Goal: Transaction & Acquisition: Purchase product/service

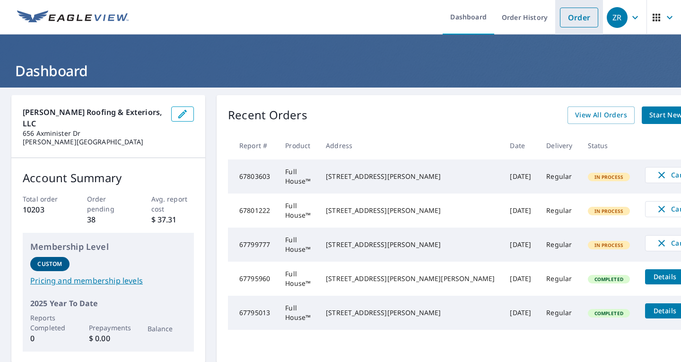
click at [565, 22] on link "Order" at bounding box center [579, 18] width 38 height 20
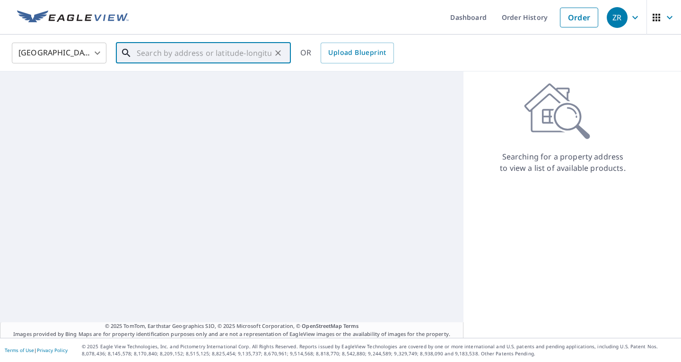
click at [188, 48] on input "text" at bounding box center [204, 53] width 135 height 26
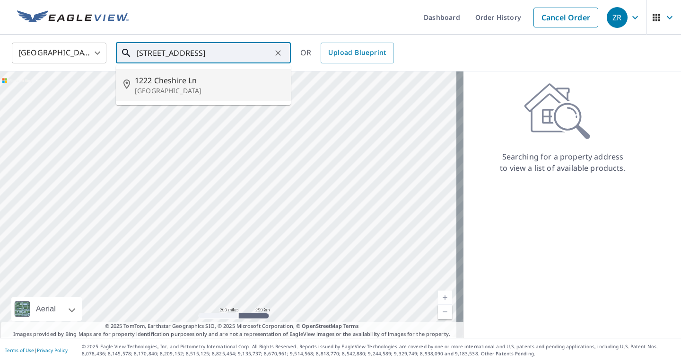
click at [188, 79] on span "1222 Cheshire Ln" at bounding box center [209, 80] width 149 height 11
type input "1222 Cheshire Ln Saint Louis, MO 63119"
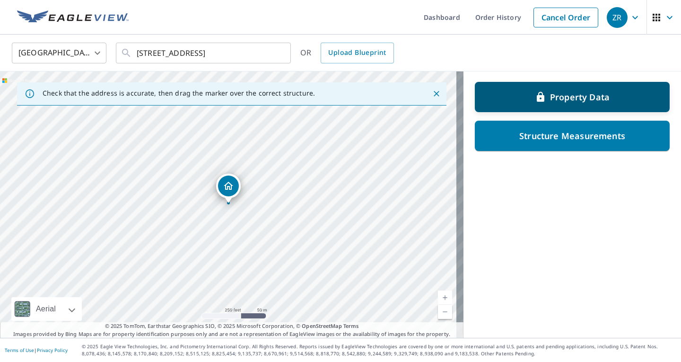
click at [571, 100] on p "Property Data" at bounding box center [580, 96] width 60 height 11
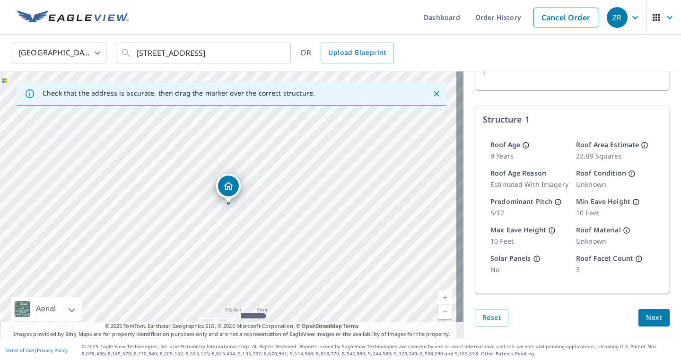
scroll to position [109, 0]
click at [441, 317] on link "Current Level 17, Zoom Out" at bounding box center [445, 312] width 14 height 14
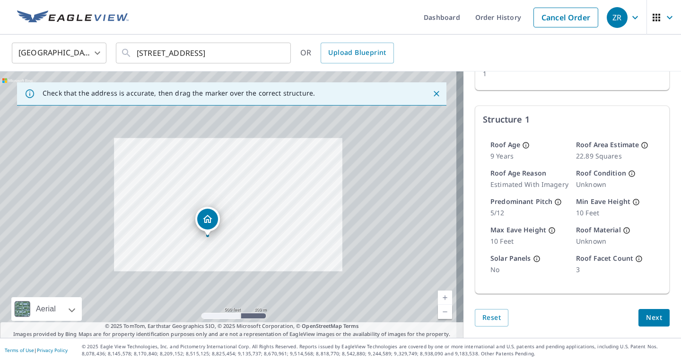
click at [439, 315] on link "Current Level 16, Zoom Out" at bounding box center [445, 312] width 14 height 14
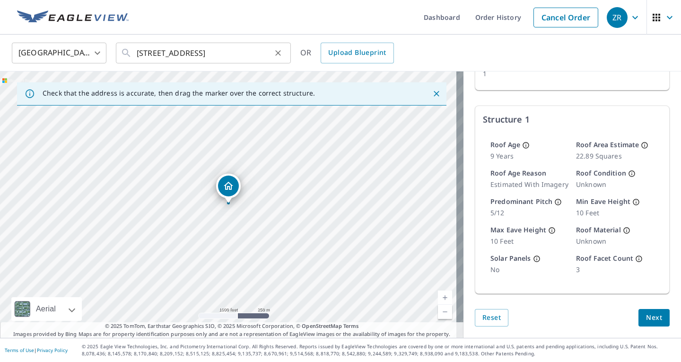
click at [280, 51] on icon "Clear" at bounding box center [278, 53] width 6 height 6
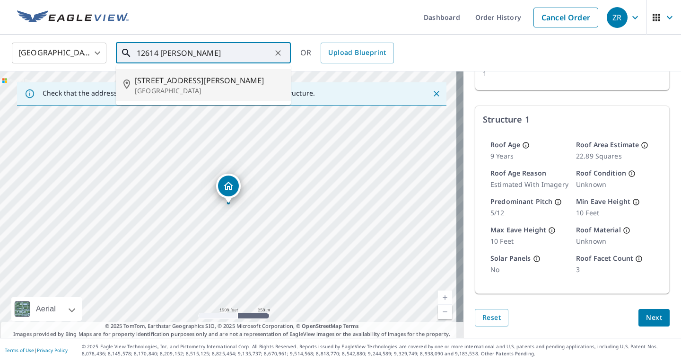
click at [199, 79] on span "12614 Elnore Dr" at bounding box center [209, 80] width 149 height 11
type input "12614 Elnore Dr Saint Louis, MO 63128"
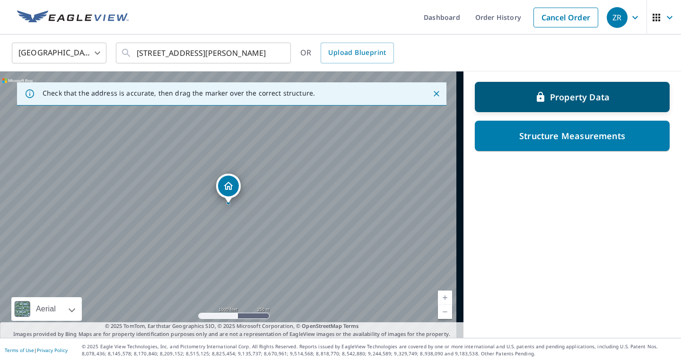
click at [487, 101] on div "Property Data" at bounding box center [572, 96] width 170 height 17
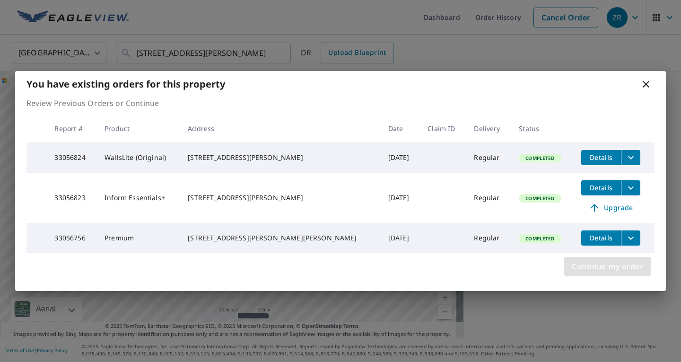
click at [591, 273] on span "Continue my order" at bounding box center [607, 266] width 71 height 13
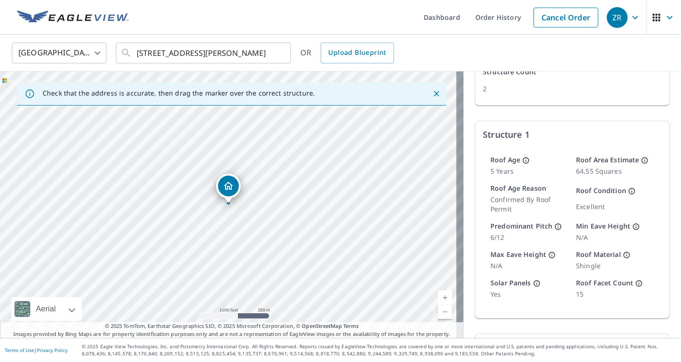
scroll to position [88, 0]
click at [438, 296] on link "Current Level 15, Zoom In" at bounding box center [445, 297] width 14 height 14
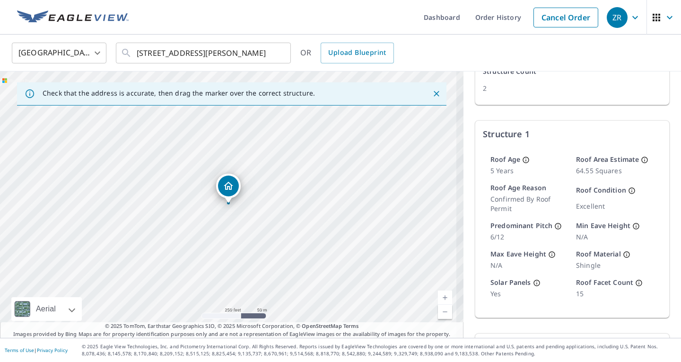
click at [438, 296] on link "Current Level 17, Zoom In" at bounding box center [445, 297] width 14 height 14
click at [438, 296] on link "Current Level 18, Zoom In" at bounding box center [445, 297] width 14 height 14
drag, startPoint x: 280, startPoint y: 241, endPoint x: 311, endPoint y: 225, distance: 35.8
click at [311, 225] on div "12614 Elnore Dr Saint Louis, MO 63128" at bounding box center [232, 204] width 464 height 266
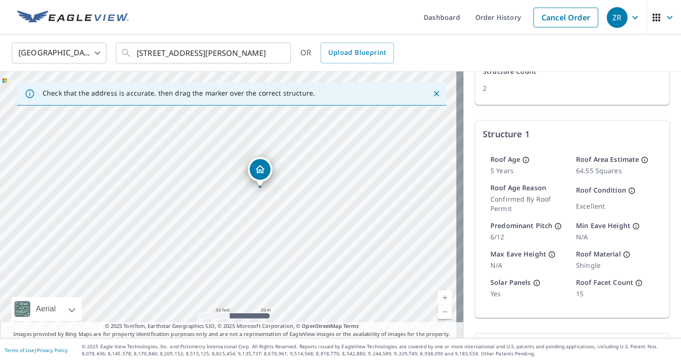
click at [623, 257] on icon at bounding box center [627, 255] width 8 height 8
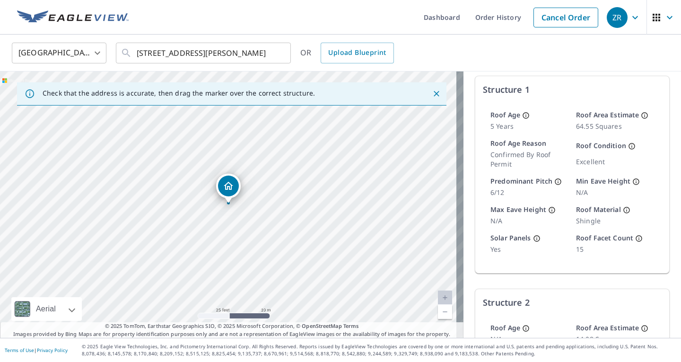
scroll to position [131, 0]
drag, startPoint x: 335, startPoint y: 219, endPoint x: 340, endPoint y: 161, distance: 58.4
click at [340, 161] on div "12614 Elnore Dr Saint Louis, MO 63128" at bounding box center [232, 204] width 464 height 266
click at [280, 53] on icon "Clear" at bounding box center [277, 52] width 9 height 9
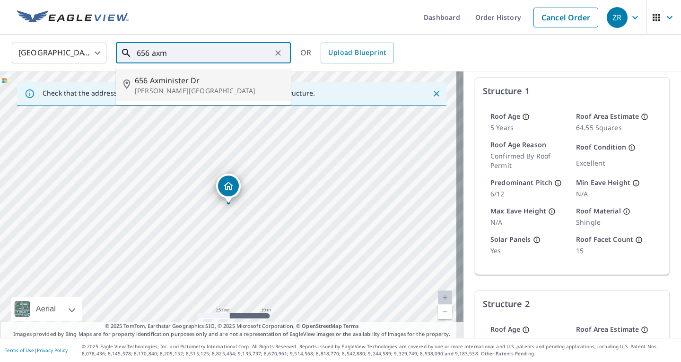
click at [261, 90] on p "[PERSON_NAME][GEOGRAPHIC_DATA]" at bounding box center [209, 90] width 149 height 9
type input "656 Axminister Dr Fenton, MO 63026"
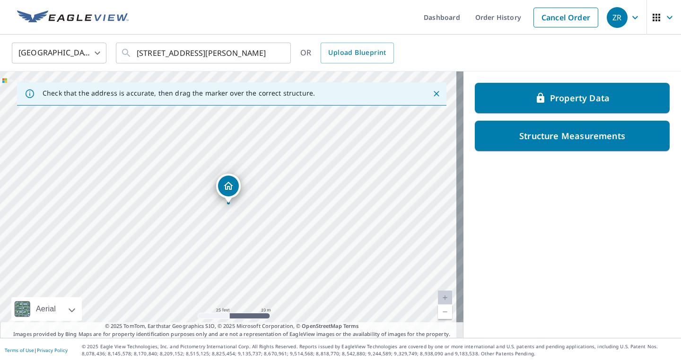
scroll to position [0, 0]
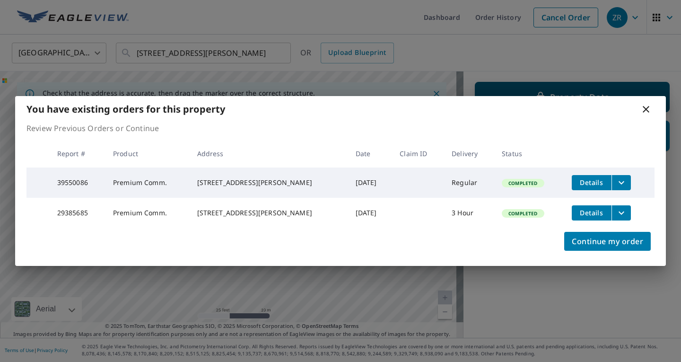
click at [554, 97] on div "You have existing orders for this property" at bounding box center [340, 109] width 651 height 26
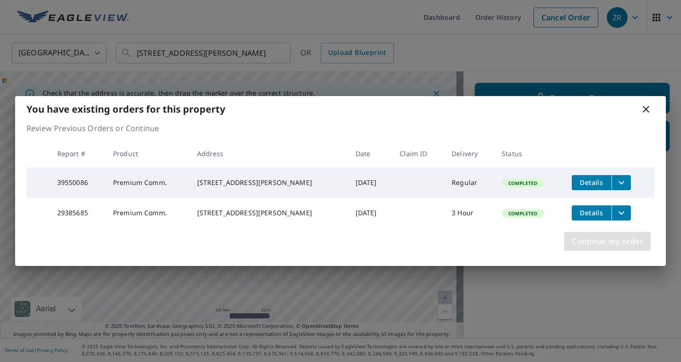
click at [578, 245] on span "Continue my order" at bounding box center [607, 241] width 71 height 13
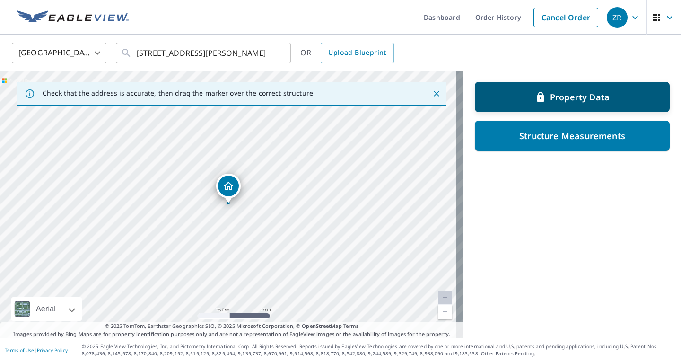
click at [610, 91] on div "Property Data" at bounding box center [572, 96] width 170 height 17
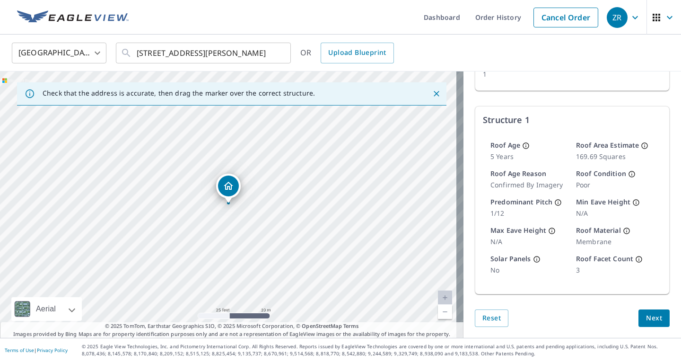
scroll to position [102, 0]
click at [438, 298] on link "Current Level 20, Zoom In Disabled" at bounding box center [445, 297] width 14 height 14
click at [278, 53] on icon "Clear" at bounding box center [278, 53] width 6 height 6
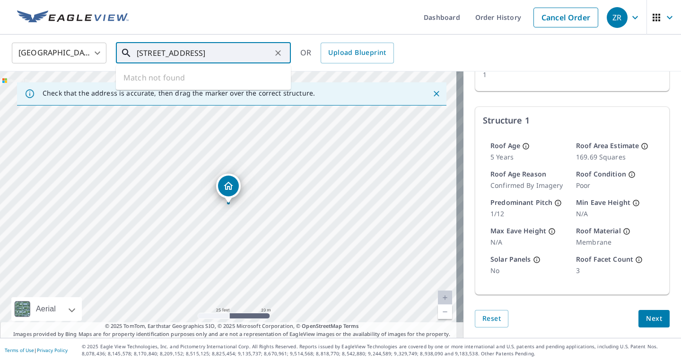
click at [171, 53] on input "1515 fen park 63026" at bounding box center [204, 53] width 135 height 26
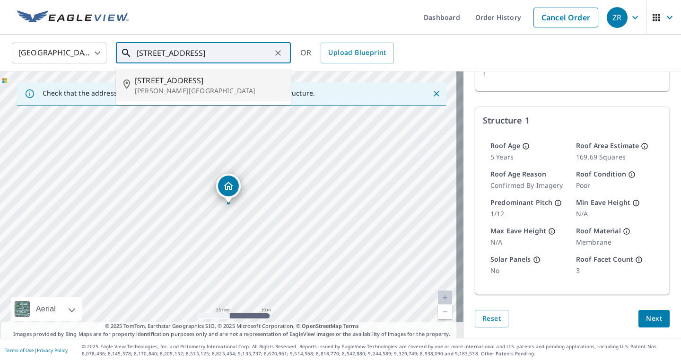
click at [165, 78] on span "1515 Fenpark Dr" at bounding box center [209, 80] width 149 height 11
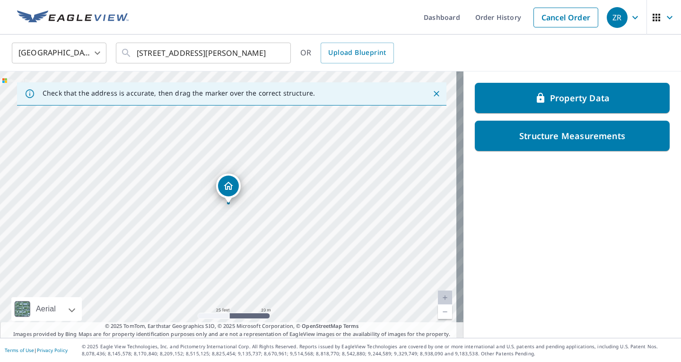
scroll to position [0, 0]
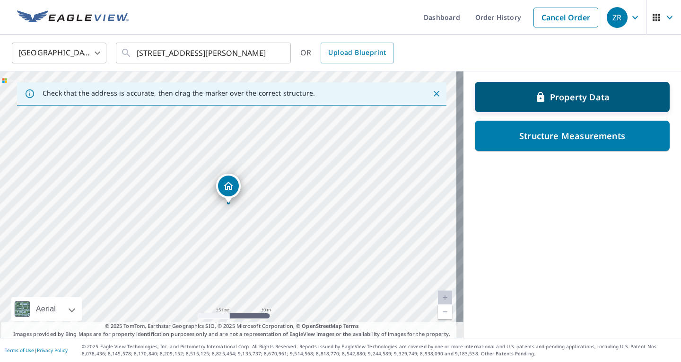
click at [551, 97] on p "Property Data" at bounding box center [580, 96] width 60 height 11
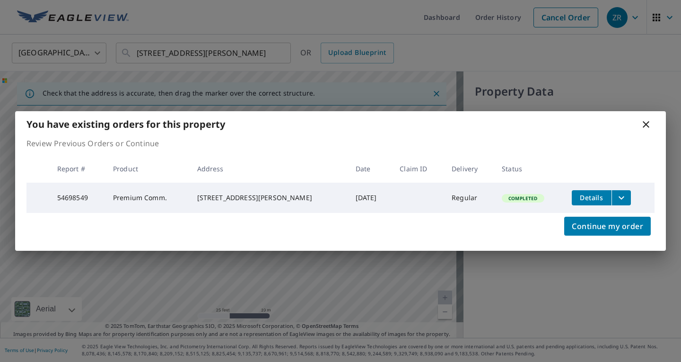
click at [364, 184] on td "Aug 23, 2023" at bounding box center [370, 198] width 44 height 30
click at [627, 227] on span "Continue my order" at bounding box center [607, 225] width 71 height 13
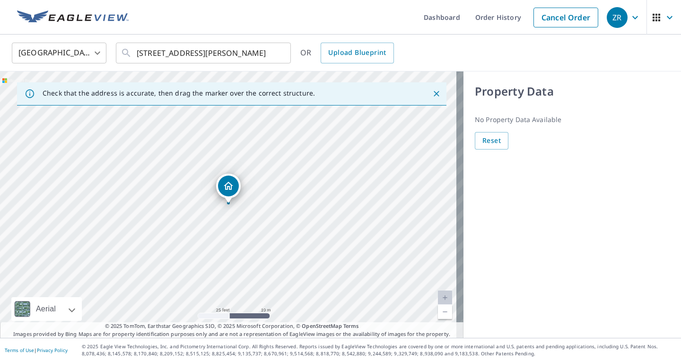
click at [438, 315] on link "Current Level 20, Zoom Out" at bounding box center [445, 312] width 14 height 14
drag, startPoint x: 262, startPoint y: 249, endPoint x: 387, endPoint y: 247, distance: 124.9
click at [387, 247] on div "1515 Fenpark Dr Fenton, MO 63026" at bounding box center [232, 204] width 464 height 266
drag, startPoint x: 327, startPoint y: 193, endPoint x: 303, endPoint y: 261, distance: 72.4
click at [303, 261] on div "1515 Fenpark Dr Fenton, MO 63026" at bounding box center [232, 204] width 464 height 266
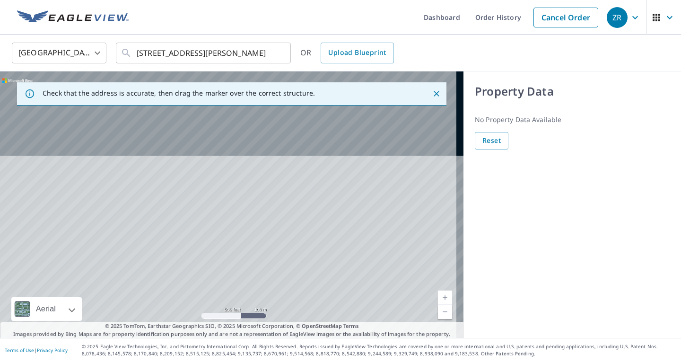
drag, startPoint x: 250, startPoint y: 175, endPoint x: 282, endPoint y: 310, distance: 138.1
click at [282, 310] on div "1515 Fenpark Dr Fenton, MO 63026" at bounding box center [232, 204] width 464 height 266
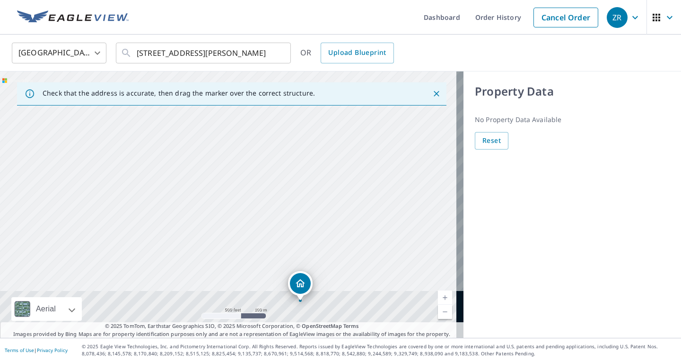
drag, startPoint x: 199, startPoint y: 211, endPoint x: 162, endPoint y: 118, distance: 100.2
click at [162, 118] on div "1515 Fenpark Dr Fenton, MO 63026" at bounding box center [232, 204] width 464 height 266
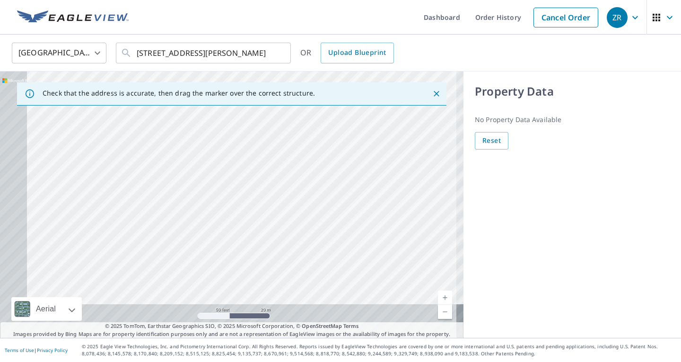
drag, startPoint x: 197, startPoint y: 215, endPoint x: 195, endPoint y: 73, distance: 141.9
click at [195, 73] on div "1515 Fenpark Dr Fenton, MO 63026" at bounding box center [232, 204] width 464 height 266
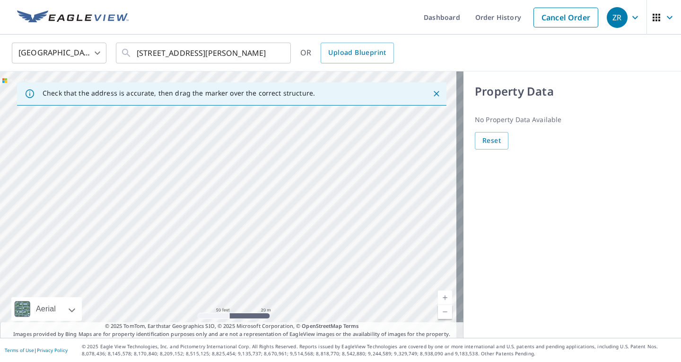
drag, startPoint x: 95, startPoint y: 174, endPoint x: 247, endPoint y: 143, distance: 155.4
click at [247, 143] on div "1515 Fenpark Dr Fenton, MO 63026" at bounding box center [232, 204] width 464 height 266
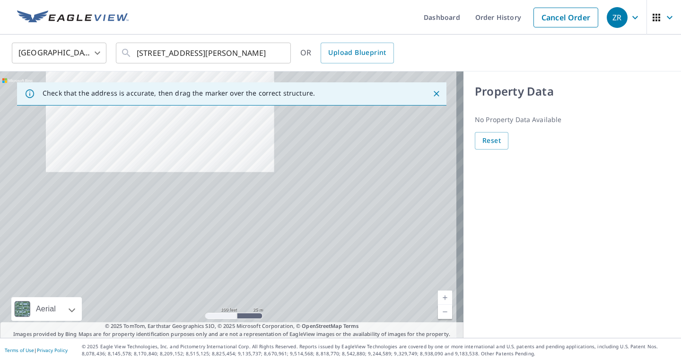
drag, startPoint x: 247, startPoint y: 143, endPoint x: 166, endPoint y: 69, distance: 109.5
click at [166, 69] on div "United States US ​ 1515 Fenpark Dr Fenton, MO 63026 ​ OR Upload Blueprint Check…" at bounding box center [340, 186] width 681 height 303
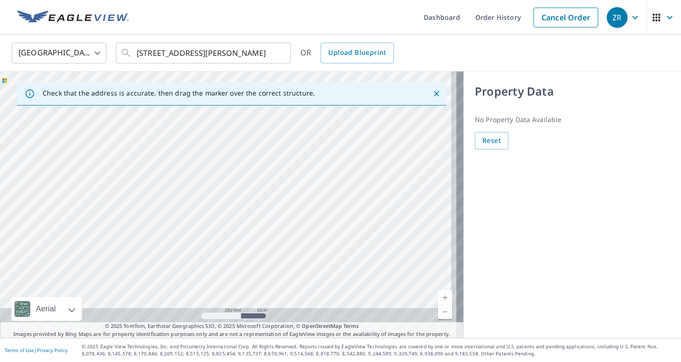
drag, startPoint x: 210, startPoint y: 269, endPoint x: 155, endPoint y: 131, distance: 148.4
click at [155, 131] on div "1515 Fenpark Dr Fenton, MO 63026" at bounding box center [232, 204] width 464 height 266
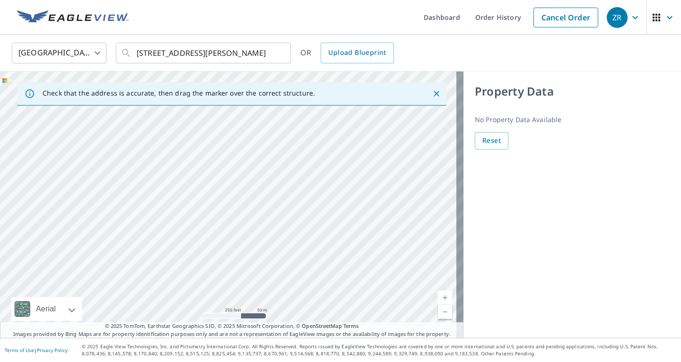
drag, startPoint x: 221, startPoint y: 236, endPoint x: 162, endPoint y: 194, distance: 72.6
click at [162, 194] on div "1515 Fenpark Dr Fenton, MO 63026" at bounding box center [232, 204] width 464 height 266
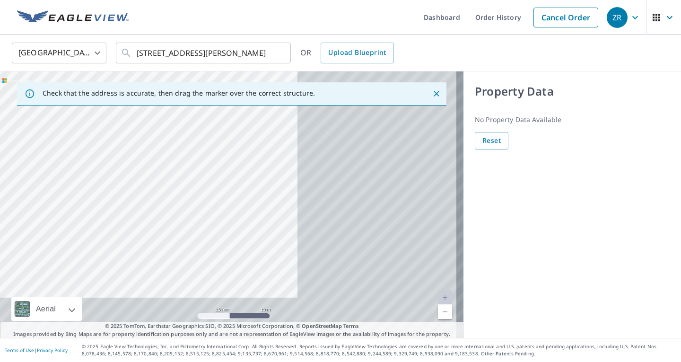
drag, startPoint x: 268, startPoint y: 220, endPoint x: 71, endPoint y: 172, distance: 202.6
click at [71, 172] on div "1515 Fenpark Dr Fenton, MO 63026" at bounding box center [232, 204] width 464 height 266
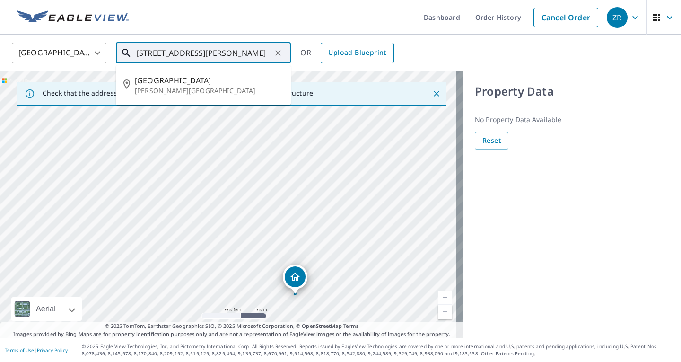
drag, startPoint x: 137, startPoint y: 53, endPoint x: 343, endPoint y: 47, distance: 206.3
click at [343, 47] on div "United States US ​ 1515 Fenpark Dr Fenton, MO 63026 ​ 1523 Fenpark Dr Fenton, M…" at bounding box center [337, 53] width 665 height 22
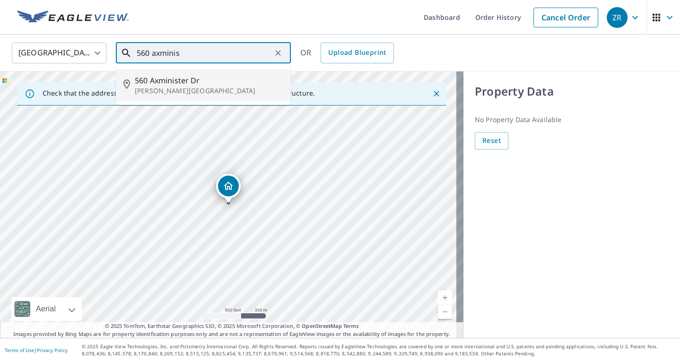
click at [221, 86] on span "560 Axminister Dr" at bounding box center [209, 80] width 149 height 11
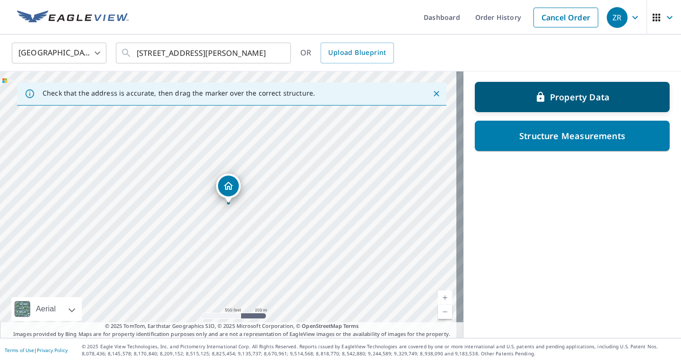
click at [487, 102] on div "Property Data" at bounding box center [572, 96] width 170 height 17
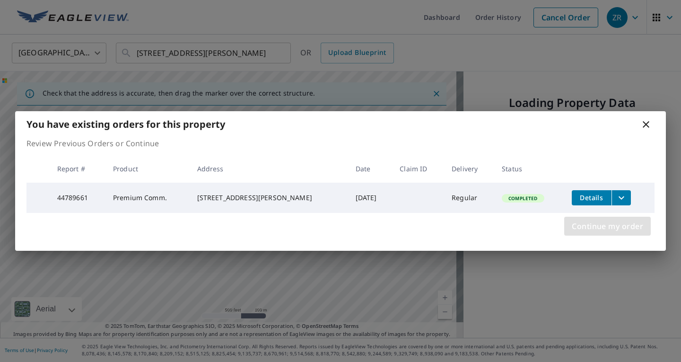
click at [627, 229] on span "Continue my order" at bounding box center [607, 225] width 71 height 13
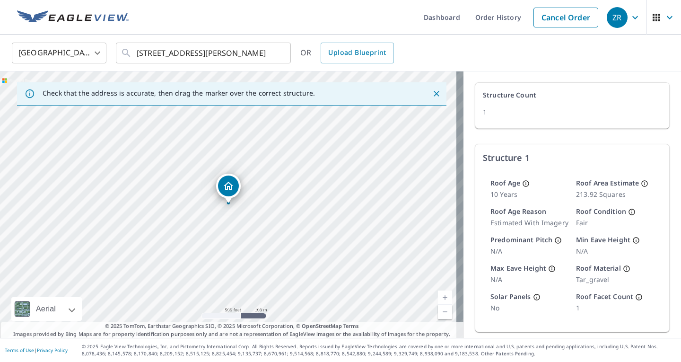
scroll to position [74, 0]
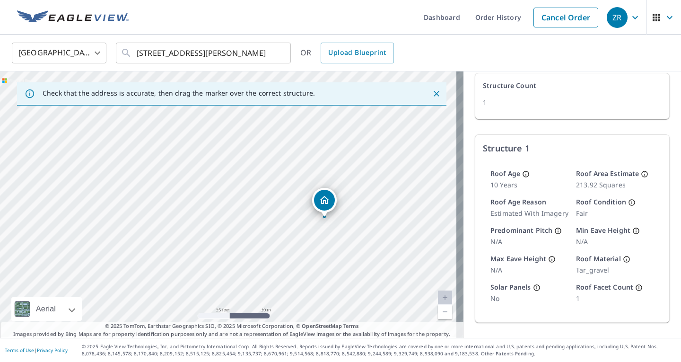
drag, startPoint x: 371, startPoint y: 256, endPoint x: 343, endPoint y: 245, distance: 30.0
click at [343, 245] on div "560 Axminister Dr Fenton, MO 63026" at bounding box center [232, 204] width 464 height 266
click at [438, 310] on link "Current Level 20, Zoom Out" at bounding box center [445, 312] width 14 height 14
click at [438, 310] on link "Current Level 19, Zoom Out" at bounding box center [445, 312] width 14 height 14
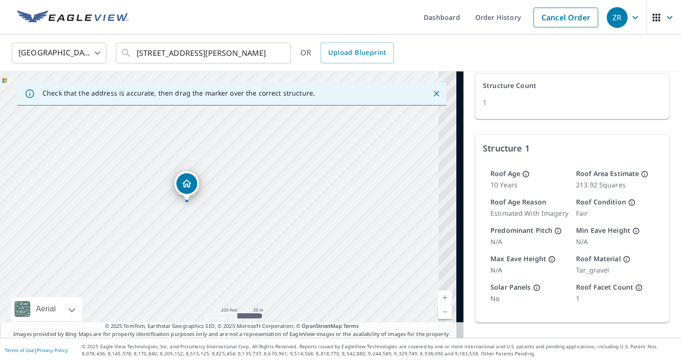
drag, startPoint x: 339, startPoint y: 221, endPoint x: 270, endPoint y: 214, distance: 69.0
click at [270, 214] on div "560 Axminister Dr Fenton, MO 63026" at bounding box center [232, 204] width 464 height 266
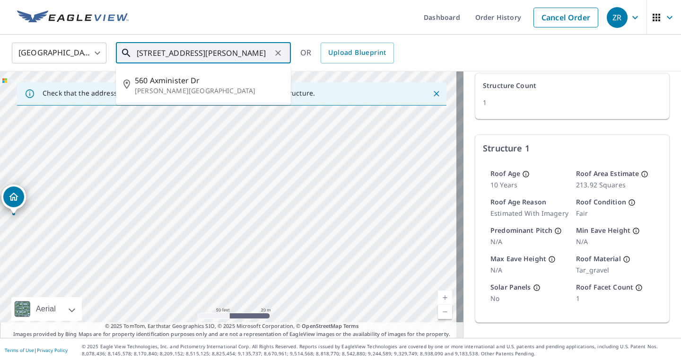
drag, startPoint x: 149, startPoint y: 51, endPoint x: 129, endPoint y: 56, distance: 21.0
click at [129, 56] on div "560 Axminister Dr Fenton, MO 63026 ​" at bounding box center [203, 53] width 175 height 21
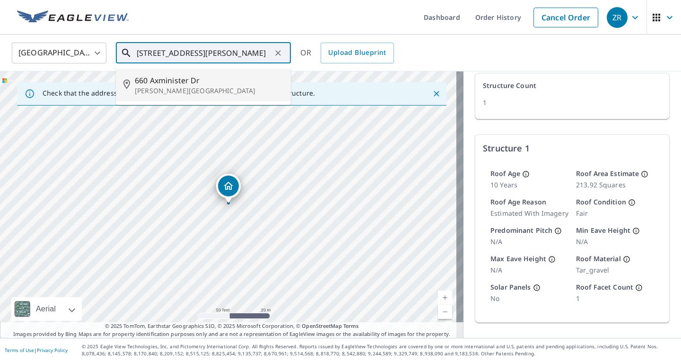
click at [228, 53] on input "[STREET_ADDRESS][PERSON_NAME]" at bounding box center [204, 53] width 135 height 26
click at [234, 54] on input "[STREET_ADDRESS][PERSON_NAME]" at bounding box center [204, 53] width 135 height 26
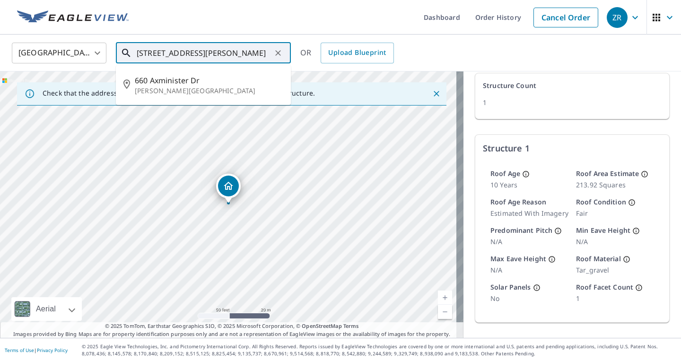
type input "[STREET_ADDRESS][PERSON_NAME]"
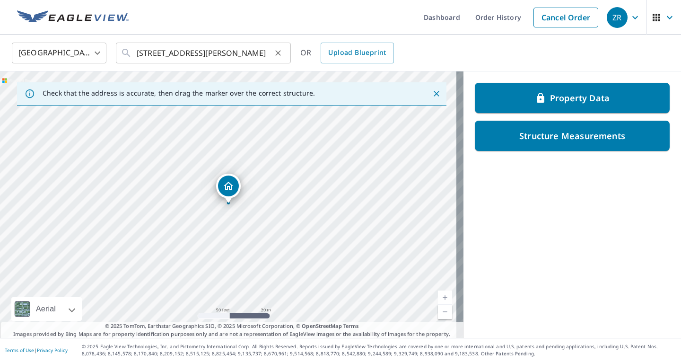
scroll to position [0, 0]
drag, startPoint x: 242, startPoint y: 201, endPoint x: 225, endPoint y: 115, distance: 87.8
click at [225, 115] on div "Axminister Dr Fenton, MO 63026" at bounding box center [232, 204] width 464 height 266
drag, startPoint x: 257, startPoint y: 194, endPoint x: 114, endPoint y: 160, distance: 147.0
click at [114, 160] on div "Axminister Dr Fenton, MO 63026" at bounding box center [232, 204] width 464 height 266
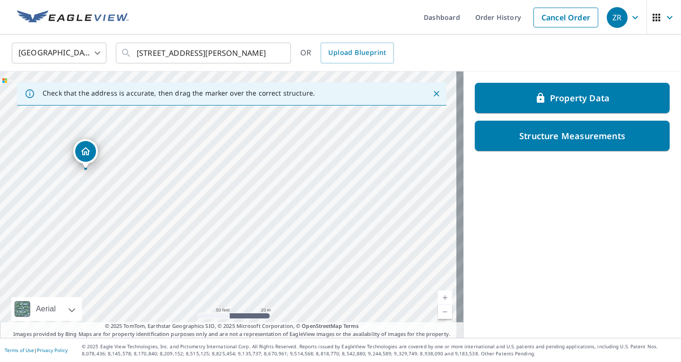
click at [315, 259] on div "Axminister Dr Fenton, MO 63026" at bounding box center [232, 204] width 464 height 266
drag, startPoint x: 315, startPoint y: 259, endPoint x: 263, endPoint y: 204, distance: 75.9
drag, startPoint x: 263, startPoint y: 204, endPoint x: 411, endPoint y: 228, distance: 149.5
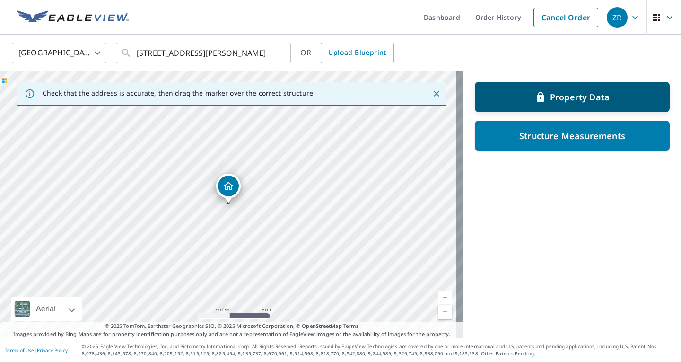
click at [565, 104] on div "Property Data" at bounding box center [572, 96] width 170 height 17
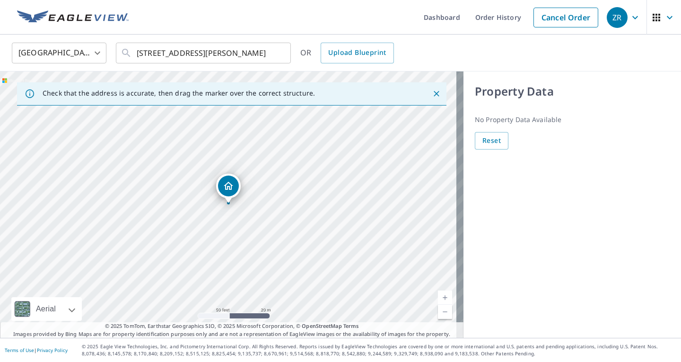
click at [438, 313] on link "Current Level 19, Zoom Out" at bounding box center [445, 312] width 14 height 14
click at [483, 137] on span "Reset" at bounding box center [491, 141] width 18 height 12
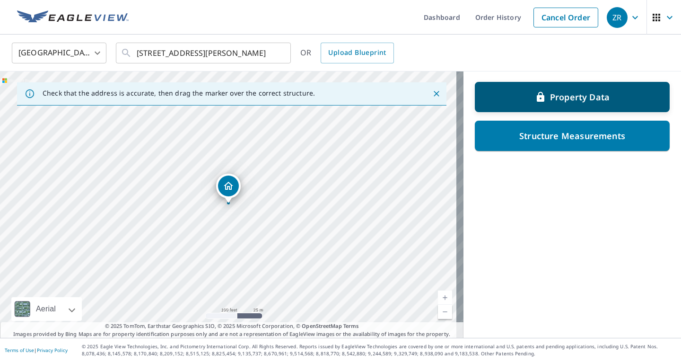
click at [550, 94] on p "Property Data" at bounding box center [580, 96] width 60 height 11
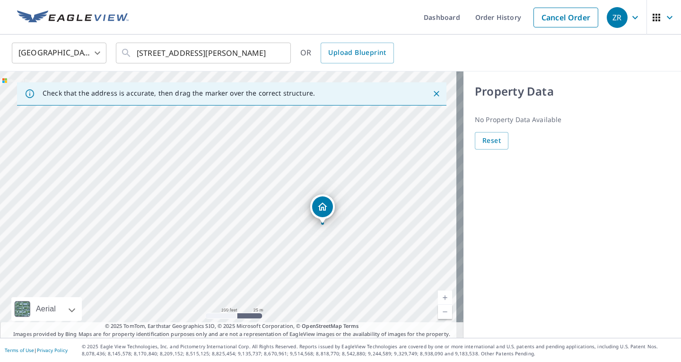
drag, startPoint x: 229, startPoint y: 184, endPoint x: 316, endPoint y: 200, distance: 88.4
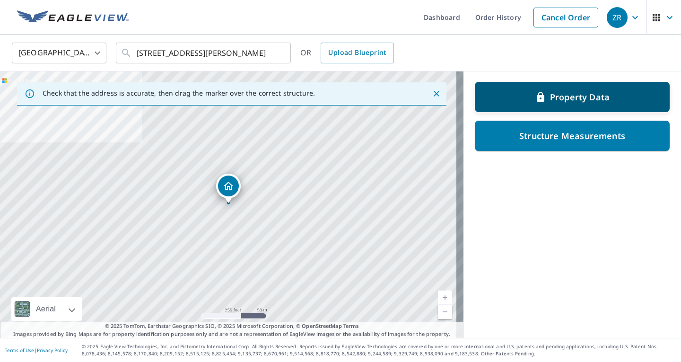
click at [571, 102] on p "Property Data" at bounding box center [580, 96] width 60 height 11
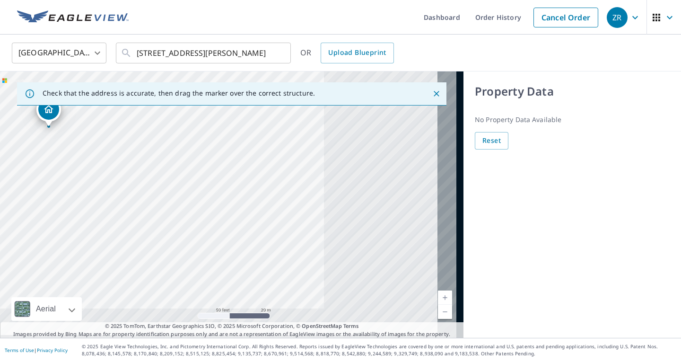
drag, startPoint x: 359, startPoint y: 236, endPoint x: 159, endPoint y: 158, distance: 214.9
click at [159, 158] on div "[STREET_ADDRESS][PERSON_NAME]" at bounding box center [232, 204] width 464 height 266
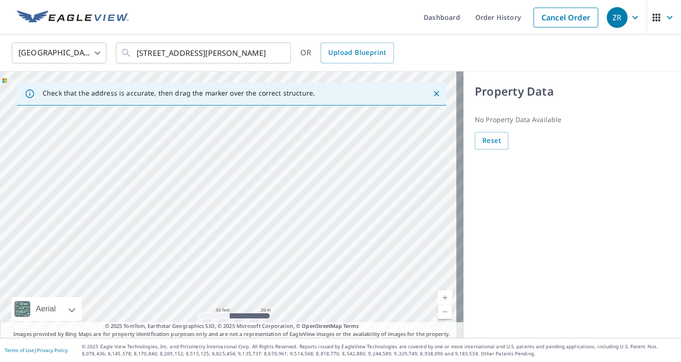
drag, startPoint x: 369, startPoint y: 197, endPoint x: 178, endPoint y: 243, distance: 196.1
click at [178, 243] on div "[STREET_ADDRESS][PERSON_NAME]" at bounding box center [232, 204] width 464 height 266
drag, startPoint x: 74, startPoint y: 227, endPoint x: 304, endPoint y: 224, distance: 229.9
click at [304, 224] on div "[STREET_ADDRESS][PERSON_NAME]" at bounding box center [232, 204] width 464 height 266
drag, startPoint x: 190, startPoint y: 173, endPoint x: 218, endPoint y: 209, distance: 45.2
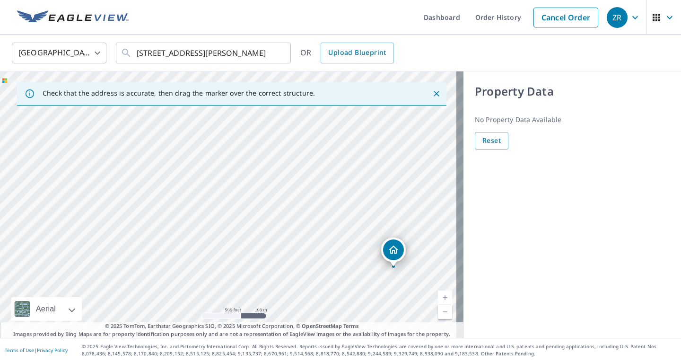
click at [218, 209] on div "[STREET_ADDRESS][PERSON_NAME]" at bounding box center [232, 204] width 464 height 266
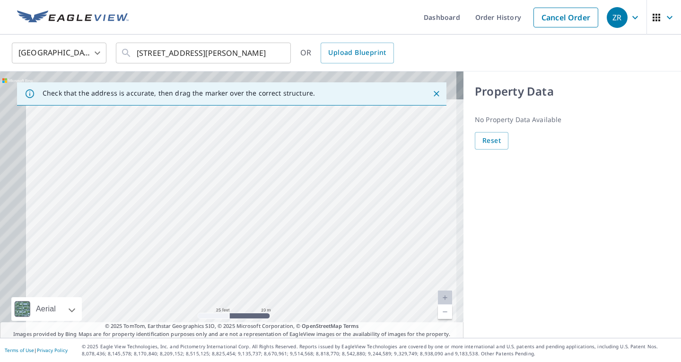
drag, startPoint x: 218, startPoint y: 209, endPoint x: 250, endPoint y: 264, distance: 64.7
click at [250, 264] on div "[STREET_ADDRESS][PERSON_NAME]" at bounding box center [232, 204] width 464 height 266
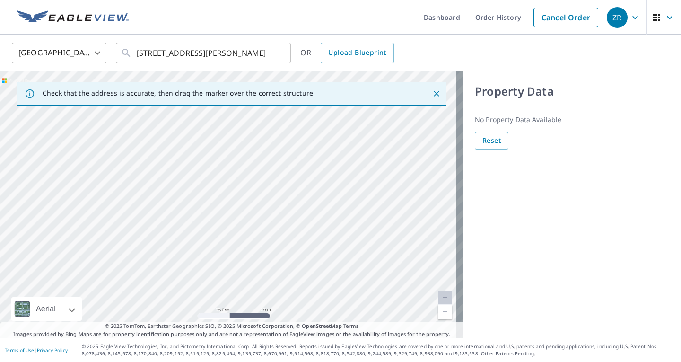
click at [206, 128] on div "[STREET_ADDRESS][PERSON_NAME]" at bounding box center [232, 204] width 464 height 266
click at [438, 314] on link "Current Level 20, Zoom Out" at bounding box center [445, 312] width 14 height 14
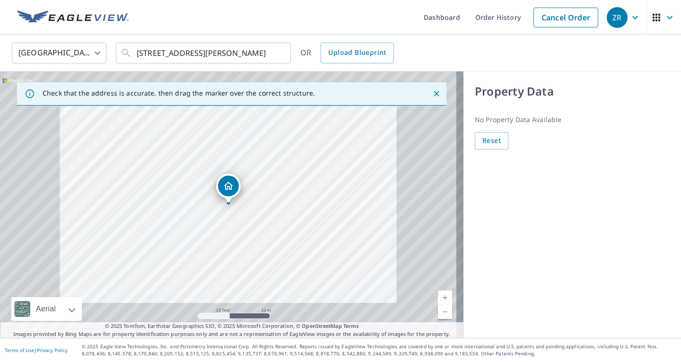
click at [438, 314] on link "Current Level 20, Zoom Out" at bounding box center [445, 312] width 14 height 14
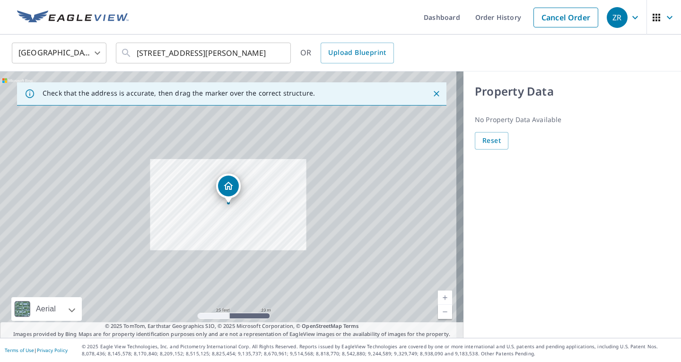
click at [438, 314] on link "Current Level 19.184424571137427, Zoom Out" at bounding box center [445, 312] width 14 height 14
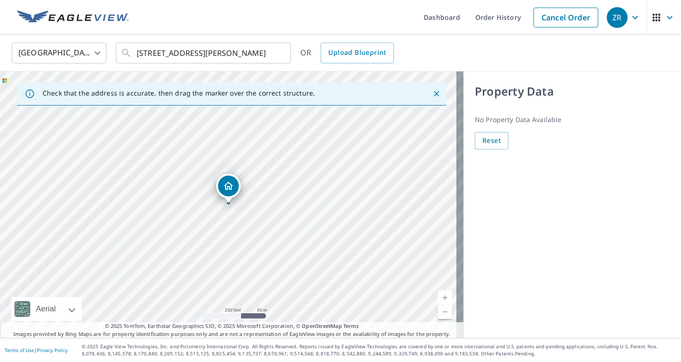
click at [438, 314] on link "Current Level 17, Zoom Out" at bounding box center [445, 312] width 14 height 14
drag, startPoint x: 266, startPoint y: 257, endPoint x: 402, endPoint y: 271, distance: 136.5
click at [402, 271] on div "[STREET_ADDRESS][PERSON_NAME]" at bounding box center [232, 204] width 464 height 266
drag, startPoint x: 187, startPoint y: 165, endPoint x: 207, endPoint y: 187, distance: 30.2
click at [207, 187] on div "[STREET_ADDRESS][PERSON_NAME]" at bounding box center [232, 204] width 464 height 266
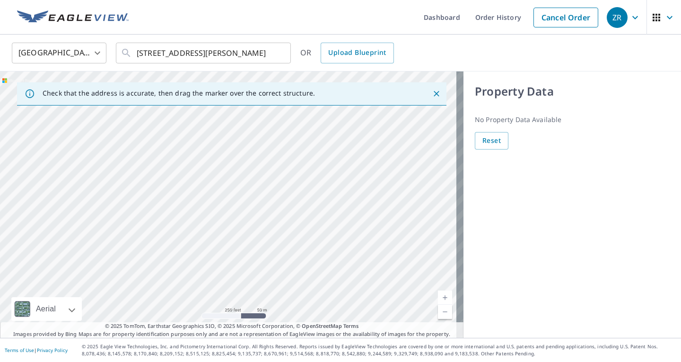
click at [443, 313] on link "Current Level 17, Zoom Out" at bounding box center [445, 312] width 14 height 14
drag, startPoint x: 392, startPoint y: 234, endPoint x: 212, endPoint y: 173, distance: 189.4
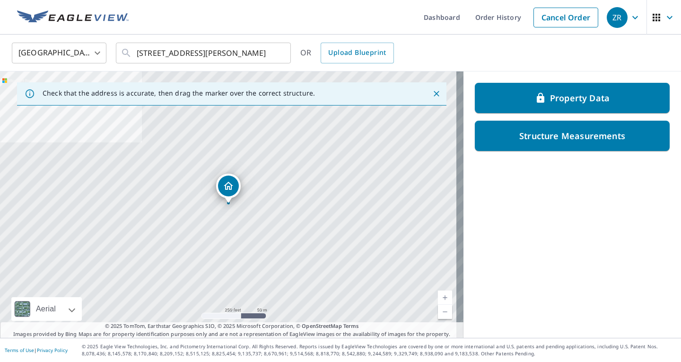
click at [221, 202] on div "1705 Larkin Williams Rd Fenton, MO 63026" at bounding box center [228, 188] width 25 height 29
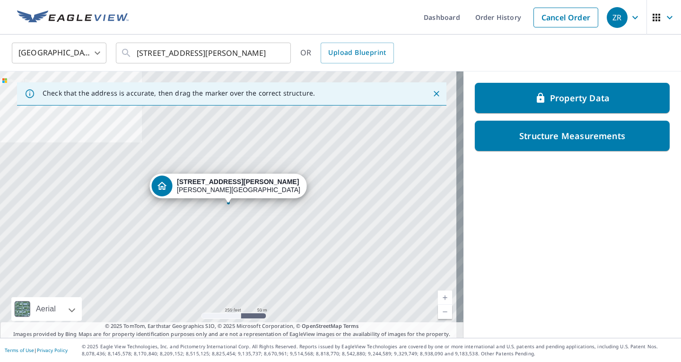
click at [221, 187] on div "1705 Larkin Williams Rd Fenton, MO 63026" at bounding box center [238, 186] width 123 height 16
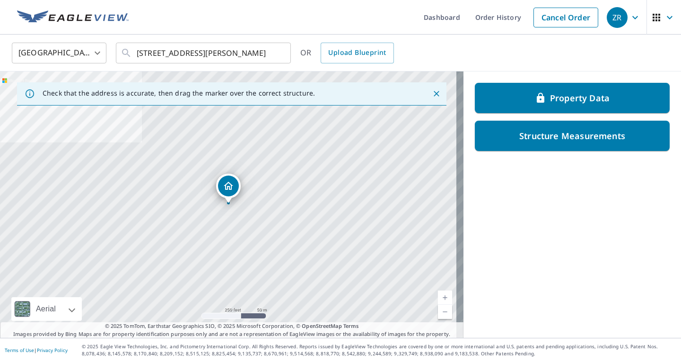
click at [221, 187] on div "Dropped pin, building 1, Residential property, 1705 Larkin Williams Rd Fenton, …" at bounding box center [228, 185] width 21 height 21
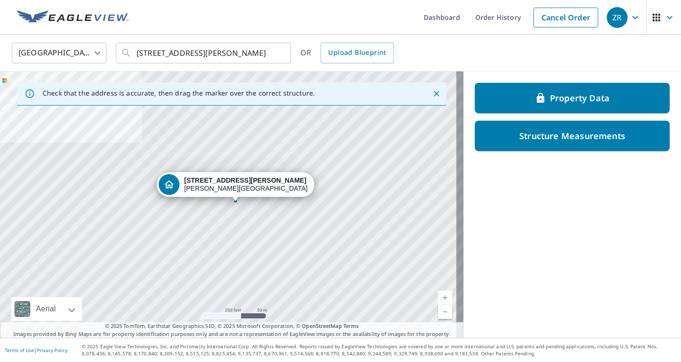
drag, startPoint x: 199, startPoint y: 181, endPoint x: 206, endPoint y: 178, distance: 7.6
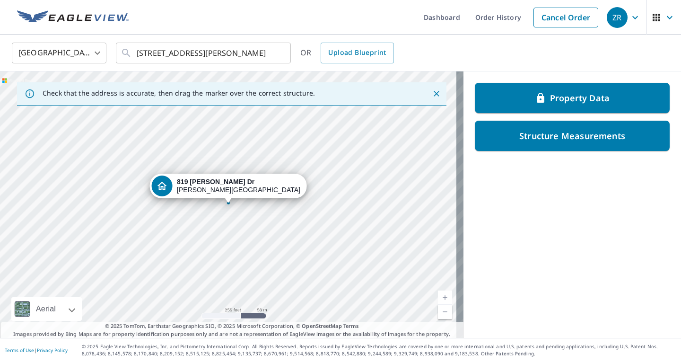
drag, startPoint x: 136, startPoint y: 57, endPoint x: 223, endPoint y: 71, distance: 88.1
click at [223, 71] on div "United States US ​ 1599 Axminister Dr Fenton, MO 63026 ​ OR Upload Blueprint" at bounding box center [340, 53] width 681 height 37
click at [275, 50] on icon "Clear" at bounding box center [277, 52] width 9 height 9
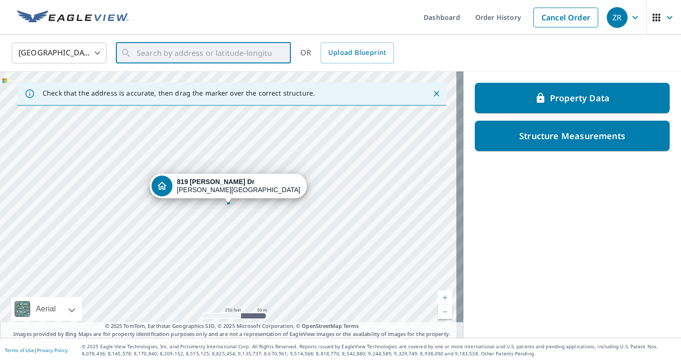
click at [167, 181] on icon "Dropped pin, building 1, Residential property, 819 Horan Dr Fenton, MO 63026" at bounding box center [161, 185] width 11 height 11
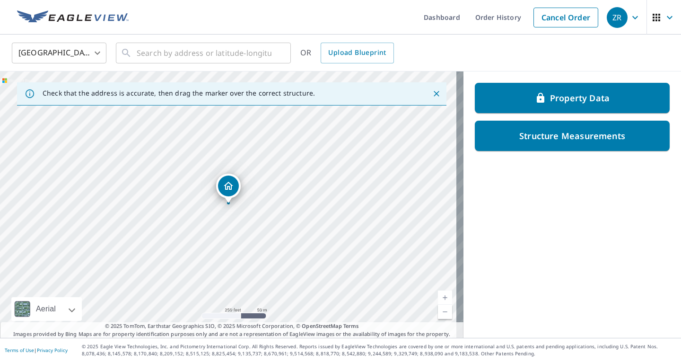
click at [228, 186] on icon "Dropped pin, building 1, Residential property, 819 Horan Dr Fenton, MO 63026" at bounding box center [228, 186] width 9 height 8
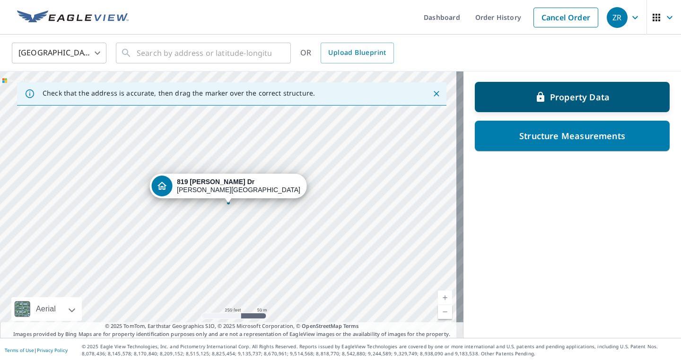
click at [540, 98] on div "Property Data" at bounding box center [572, 96] width 170 height 17
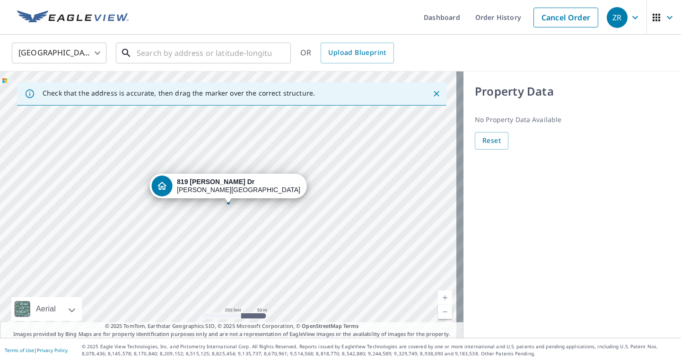
click at [197, 50] on input "text" at bounding box center [204, 53] width 135 height 26
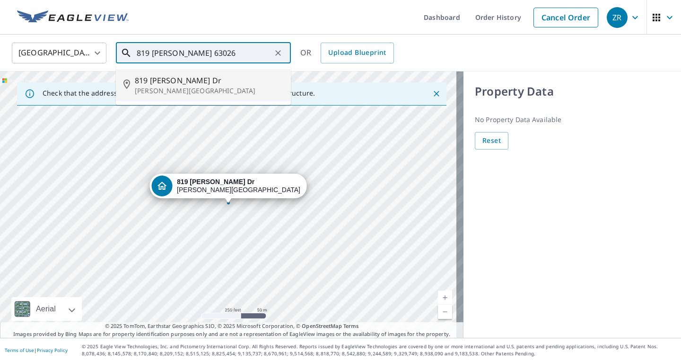
click at [150, 87] on p "[PERSON_NAME][GEOGRAPHIC_DATA]" at bounding box center [209, 90] width 149 height 9
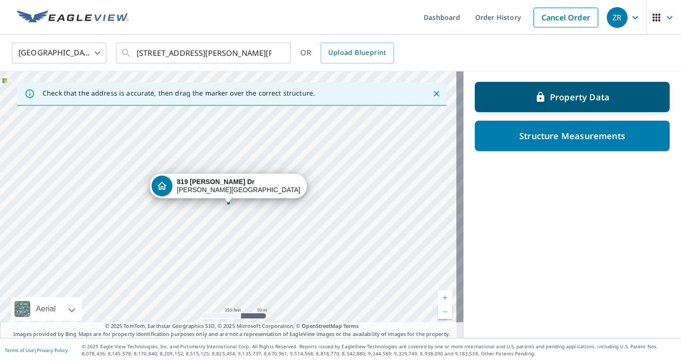
click at [515, 104] on div "Property Data" at bounding box center [572, 96] width 170 height 17
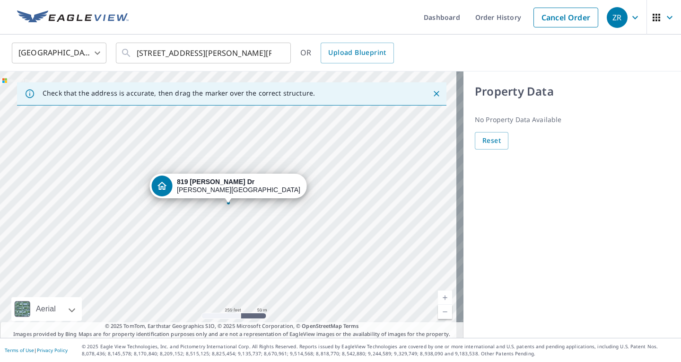
click at [213, 201] on div "819 Horan Dr Fenton, MO 63026" at bounding box center [228, 188] width 158 height 29
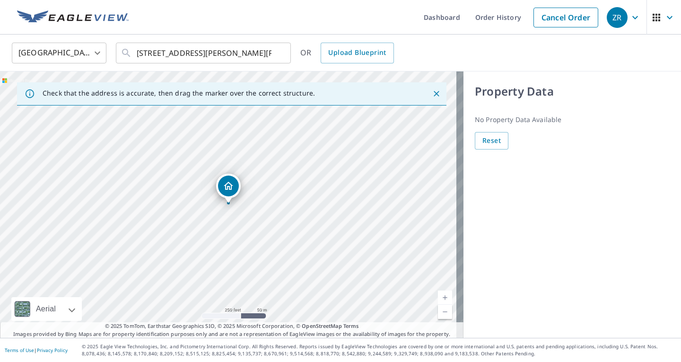
click at [214, 186] on div "819 Horan Dr Fenton, MO 63026" at bounding box center [232, 204] width 464 height 266
drag, startPoint x: 228, startPoint y: 183, endPoint x: 214, endPoint y: 166, distance: 21.9
click at [228, 206] on div "1705 Larkin Williams Rd Fenton, MO 63026" at bounding box center [232, 204] width 464 height 266
click at [230, 187] on icon "Dropped pin, building 1, Residential property, 1705 Larkin Williams Rd Fenton, …" at bounding box center [228, 185] width 11 height 11
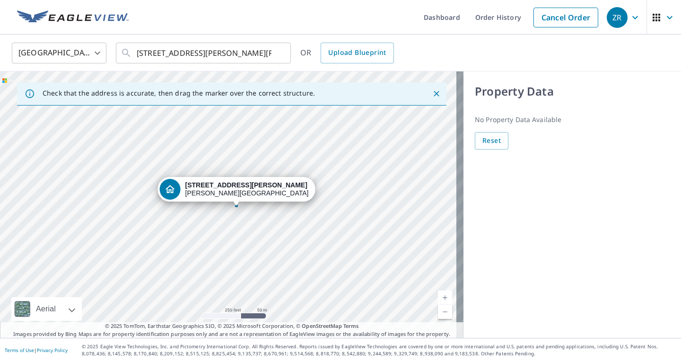
drag, startPoint x: 201, startPoint y: 182, endPoint x: 209, endPoint y: 184, distance: 8.5
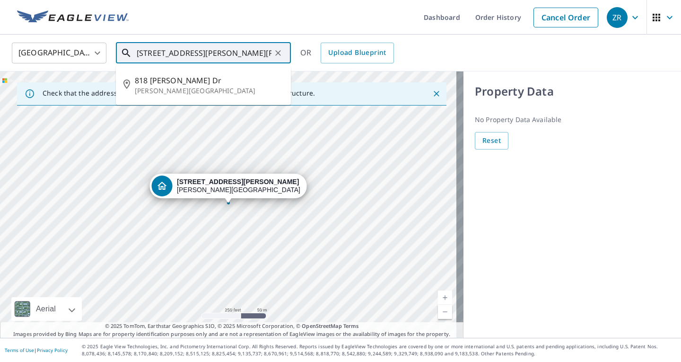
drag, startPoint x: 173, startPoint y: 54, endPoint x: 136, endPoint y: 59, distance: 37.1
click at [136, 59] on div "819 Horan Dr Fenton, MO 63026 ​" at bounding box center [203, 53] width 175 height 21
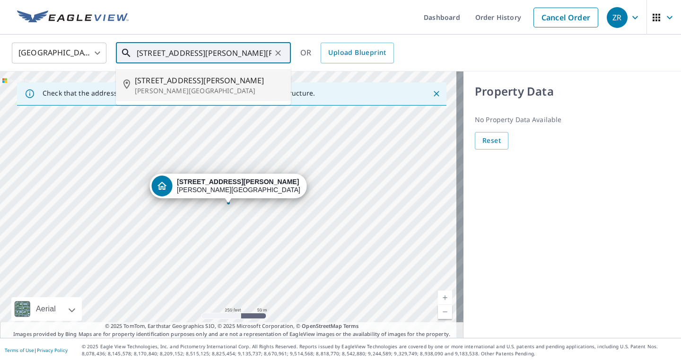
click at [146, 81] on span "1709 Larkin Williams Rd" at bounding box center [209, 80] width 149 height 11
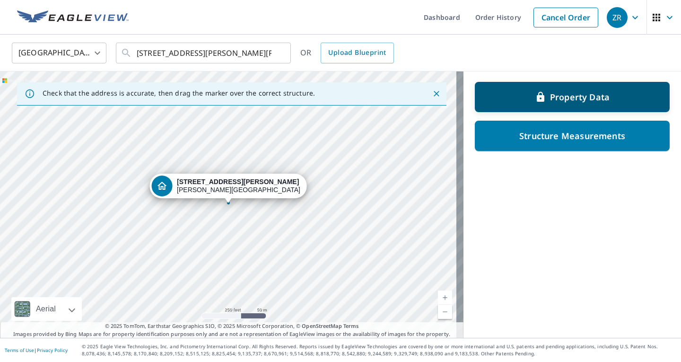
click at [585, 99] on p "Property Data" at bounding box center [580, 96] width 60 height 11
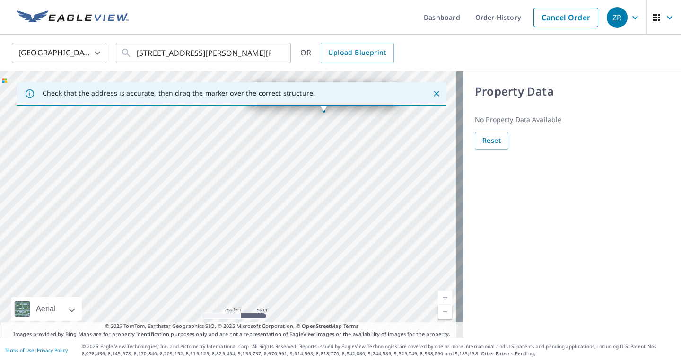
drag, startPoint x: 170, startPoint y: 236, endPoint x: 266, endPoint y: 144, distance: 132.5
drag, startPoint x: 266, startPoint y: 144, endPoint x: 219, endPoint y: 204, distance: 76.5
click at [219, 204] on div "1709 Larkin Williams Rd Fenton, MO 63026" at bounding box center [232, 204] width 464 height 266
click at [219, 214] on div "1709 Larkin Williams Rd Fenton, MO 63026" at bounding box center [232, 204] width 464 height 266
drag, startPoint x: 157, startPoint y: 215, endPoint x: 222, endPoint y: 133, distance: 104.0
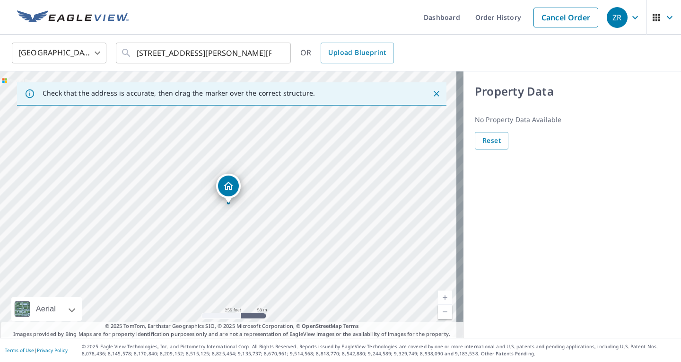
click at [222, 133] on div "1709 Larkin Williams Rd Fenton, MO 63026" at bounding box center [232, 204] width 464 height 266
drag, startPoint x: 128, startPoint y: 229, endPoint x: 281, endPoint y: 175, distance: 162.0
click at [281, 175] on div "1709 Larkin Williams Rd Fenton, MO 63026" at bounding box center [232, 204] width 464 height 266
drag, startPoint x: 266, startPoint y: 151, endPoint x: 416, endPoint y: 225, distance: 166.7
click at [416, 225] on div "1709 Larkin Williams Rd Fenton, MO 63026" at bounding box center [232, 204] width 464 height 266
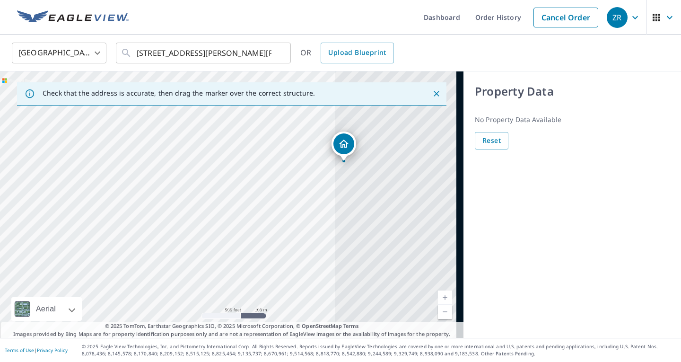
drag, startPoint x: 341, startPoint y: 165, endPoint x: 170, endPoint y: 131, distance: 173.6
click at [170, 131] on div "1709 Larkin Williams Rd Fenton, MO 63026" at bounding box center [232, 204] width 464 height 266
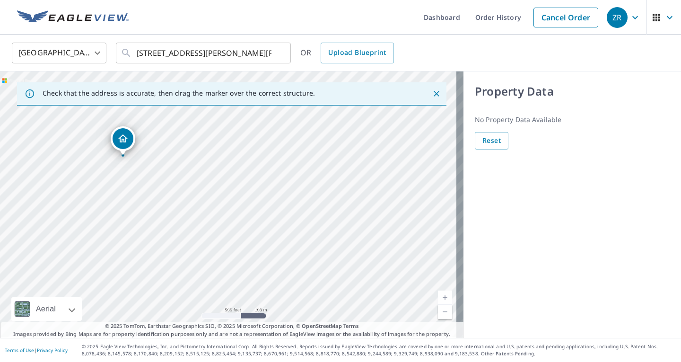
drag, startPoint x: 342, startPoint y: 143, endPoint x: 100, endPoint y: 143, distance: 242.2
drag, startPoint x: 174, startPoint y: 178, endPoint x: 285, endPoint y: 153, distance: 114.1
click at [285, 153] on div "1111 Horan Dr Fenton, MO 63026" at bounding box center [232, 204] width 464 height 266
drag, startPoint x: 342, startPoint y: 161, endPoint x: 219, endPoint y: 164, distance: 123.5
click at [231, 185] on icon "Dropped pin, building 1, Residential property, 1385 Horan Dr Fenton, MO 63026" at bounding box center [228, 186] width 9 height 8
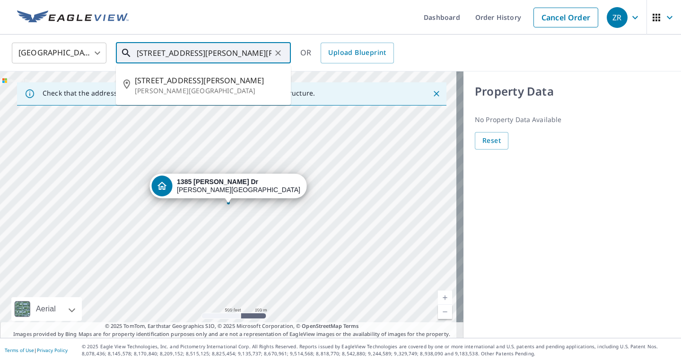
drag, startPoint x: 211, startPoint y: 51, endPoint x: 112, endPoint y: 53, distance: 98.9
click at [112, 53] on div "United States US ​ 1709 Larkin Williams Rd Fenton, MO 63026 ​ 1710 Larkin Willi…" at bounding box center [337, 53] width 665 height 22
click at [152, 78] on span "1385 Horan Dr" at bounding box center [209, 80] width 149 height 11
type input "1385 Horan Dr Fenton, MO 63026"
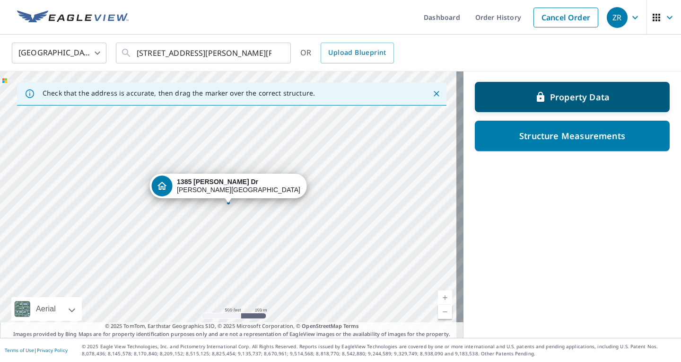
click at [538, 99] on icon at bounding box center [540, 96] width 11 height 11
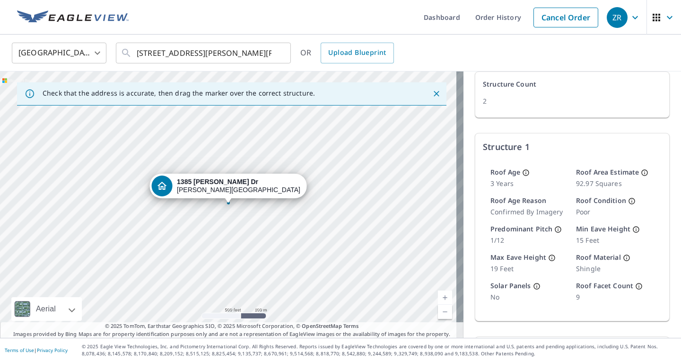
scroll to position [77, 0]
click at [438, 298] on link "Current Level 16, Zoom In" at bounding box center [445, 297] width 14 height 14
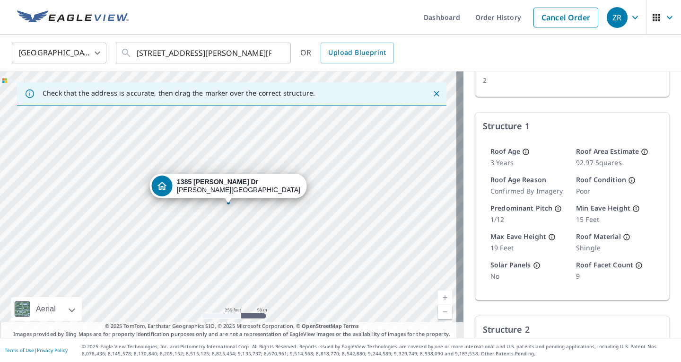
scroll to position [96, 0]
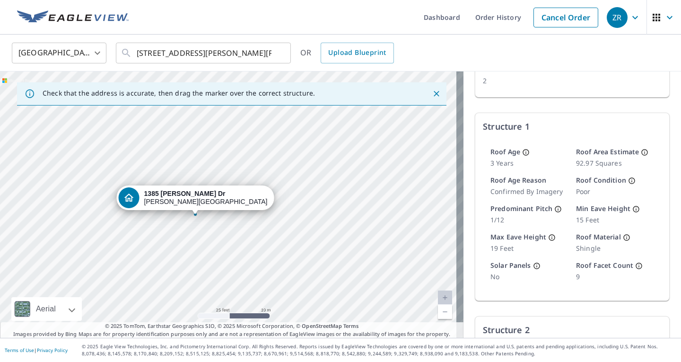
drag, startPoint x: 277, startPoint y: 228, endPoint x: 278, endPoint y: 248, distance: 20.3
click at [278, 248] on div "1385 Horan Dr Fenton, MO 63026" at bounding box center [232, 204] width 464 height 266
click at [569, 228] on div "Roof Age 3 years Roof Area Estimate 92.97 Squares Roof Age Reason confirmed by …" at bounding box center [572, 214] width 179 height 149
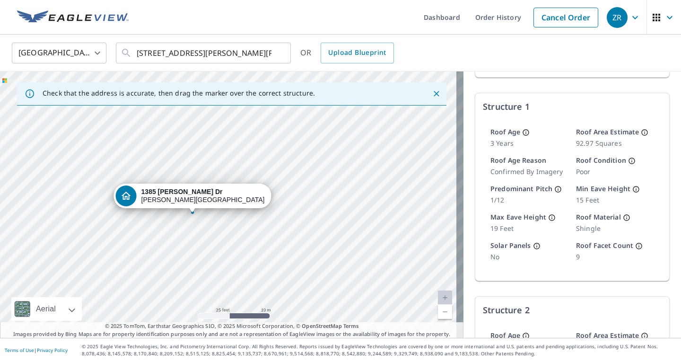
scroll to position [117, 0]
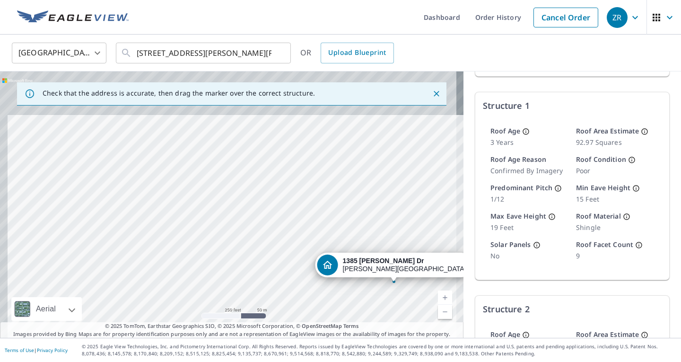
drag, startPoint x: 206, startPoint y: 223, endPoint x: 227, endPoint y: 317, distance: 96.9
click at [227, 317] on div "1385 Horan Dr Fenton, MO 63026" at bounding box center [232, 204] width 464 height 266
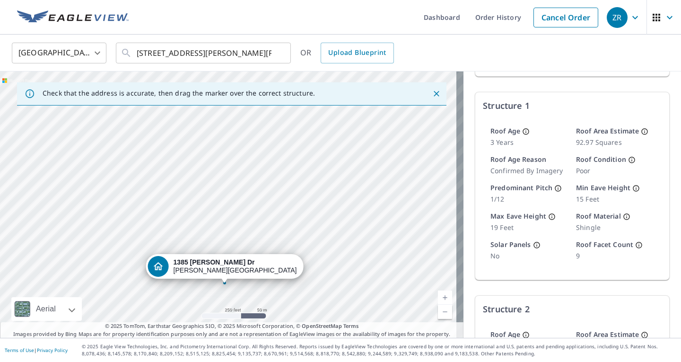
drag, startPoint x: 330, startPoint y: 189, endPoint x: 161, endPoint y: 192, distance: 168.4
click at [161, 192] on div "1385 Horan Dr Fenton, MO 63026" at bounding box center [232, 204] width 464 height 266
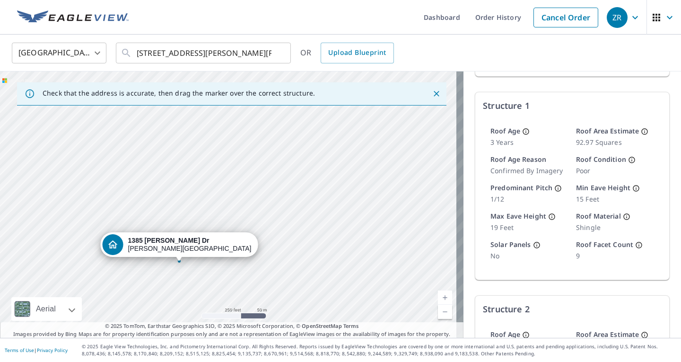
drag, startPoint x: 400, startPoint y: 256, endPoint x: 348, endPoint y: 228, distance: 59.0
click at [355, 233] on div "1385 Horan Dr Fenton, MO 63026" at bounding box center [232, 204] width 464 height 266
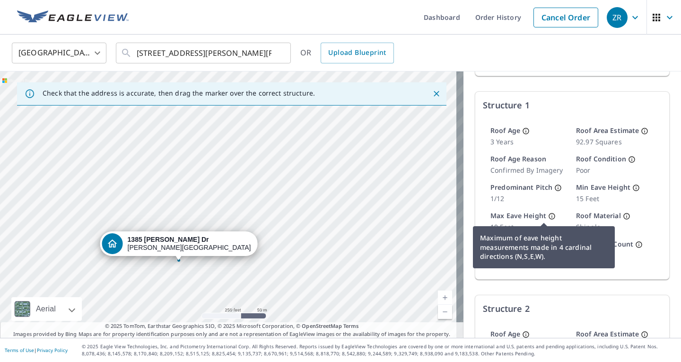
scroll to position [306, 0]
